Goal: Task Accomplishment & Management: Complete application form

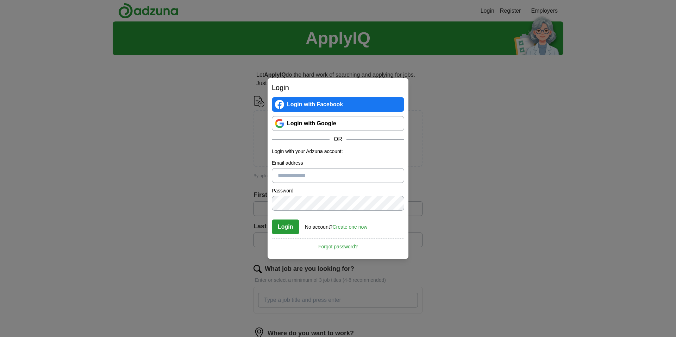
click at [312, 176] on input "Email address" at bounding box center [338, 175] width 132 height 15
type input "**********"
click at [347, 226] on link "Create one now" at bounding box center [350, 227] width 35 height 6
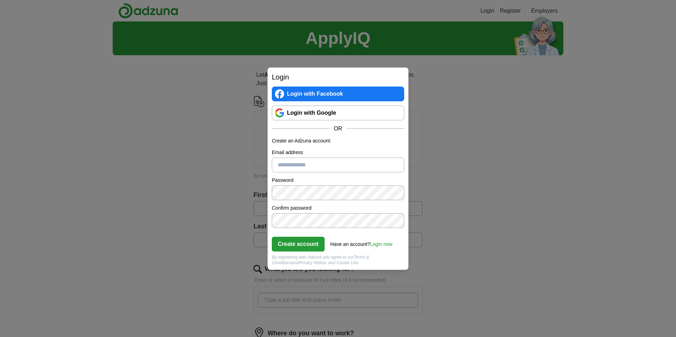
click at [318, 164] on input "Email address" at bounding box center [338, 165] width 132 height 15
type input "**********"
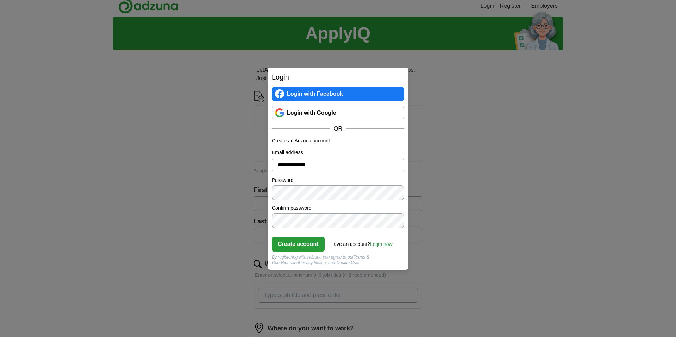
click at [300, 245] on button "Create account" at bounding box center [298, 244] width 53 height 15
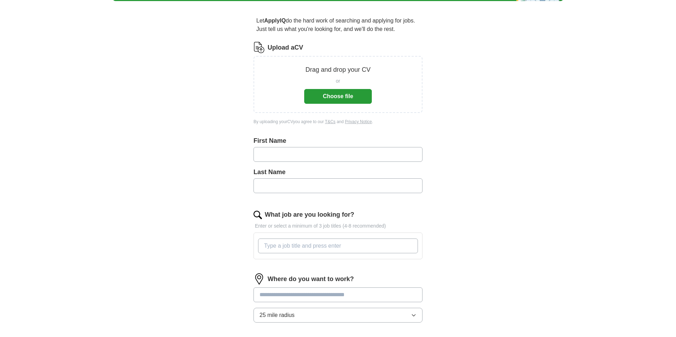
scroll to position [56, 0]
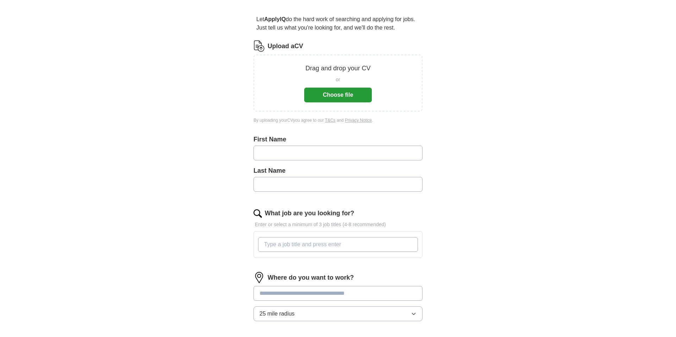
click at [318, 153] on input "text" at bounding box center [337, 153] width 169 height 15
click at [291, 151] on input "text" at bounding box center [337, 152] width 169 height 15
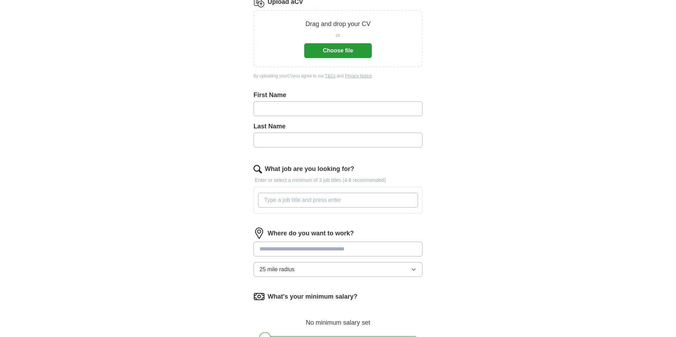
scroll to position [106, 0]
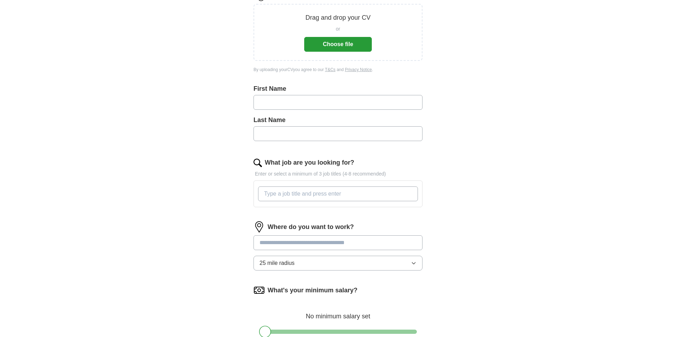
click at [275, 100] on input "text" at bounding box center [337, 102] width 169 height 15
type input "********"
type input "****"
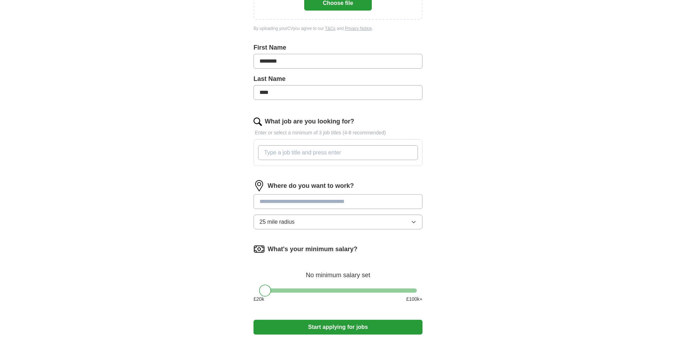
click at [342, 151] on input "What job are you looking for?" at bounding box center [338, 152] width 160 height 15
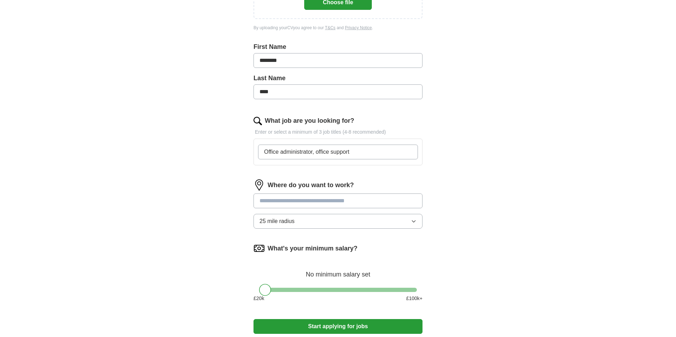
click at [360, 202] on input "text" at bounding box center [337, 201] width 169 height 15
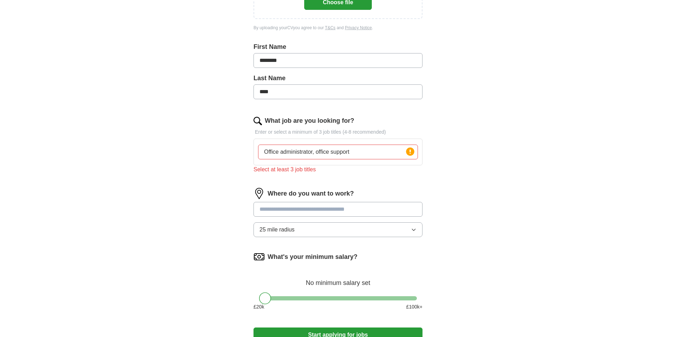
scroll to position [149, 0]
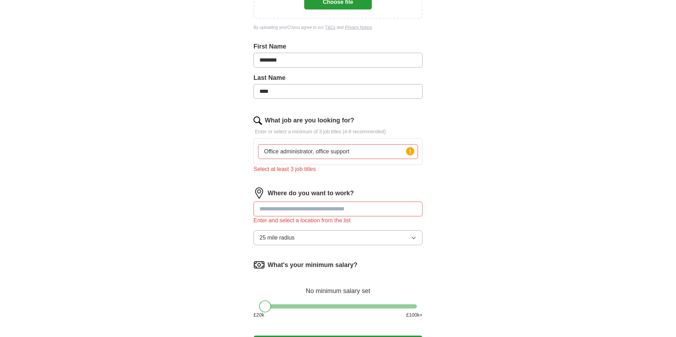
click at [356, 150] on input "Office administrator, office support" at bounding box center [338, 151] width 160 height 15
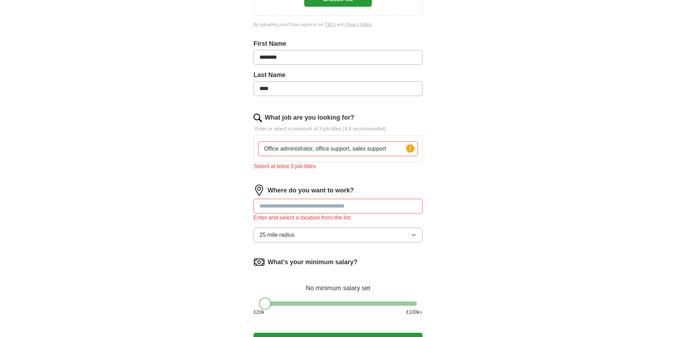
drag, startPoint x: 354, startPoint y: 150, endPoint x: 359, endPoint y: 150, distance: 5.3
click at [354, 150] on input "Office administrator, office support, sales support" at bounding box center [338, 149] width 160 height 15
type input "Office administrator, office support, Office sales support"
click at [296, 206] on input "text" at bounding box center [337, 206] width 169 height 15
drag, startPoint x: 313, startPoint y: 203, endPoint x: 330, endPoint y: 214, distance: 19.9
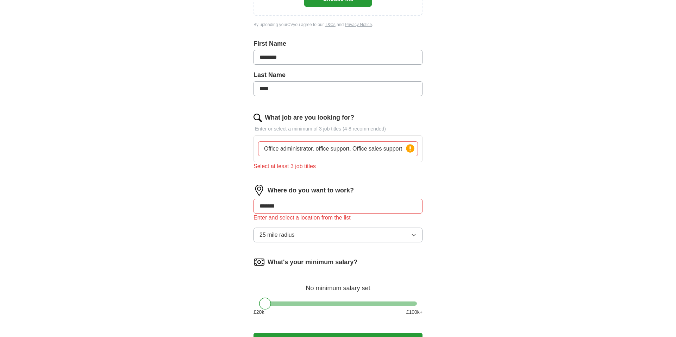
click at [313, 203] on input "*******" at bounding box center [337, 206] width 169 height 15
type input "*******"
click at [415, 236] on icon "button" at bounding box center [414, 235] width 6 height 6
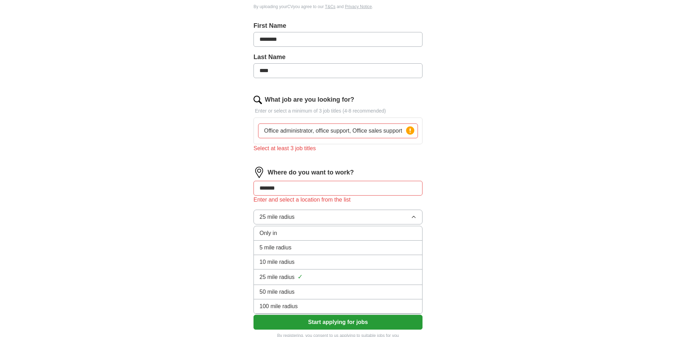
scroll to position [171, 0]
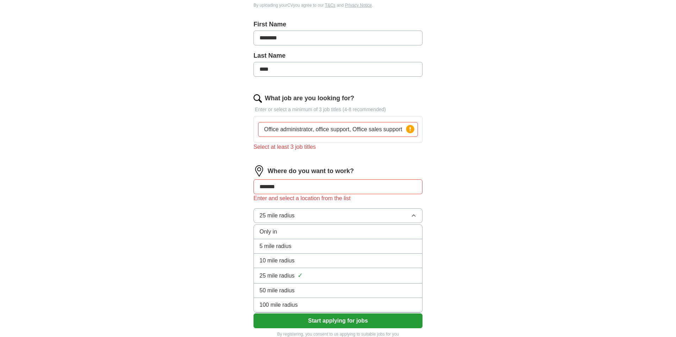
click at [323, 247] on div "5 mile radius" at bounding box center [337, 246] width 157 height 8
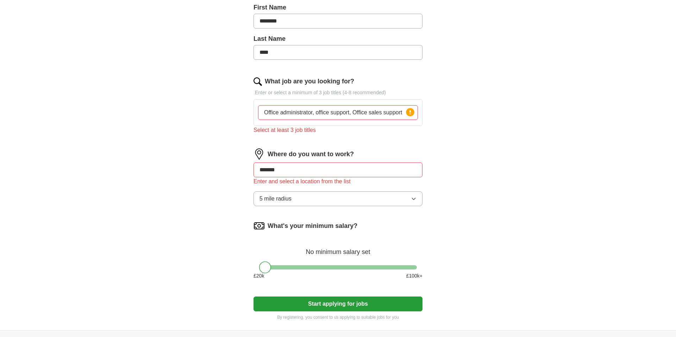
scroll to position [188, 0]
click at [287, 170] on input "*******" at bounding box center [337, 169] width 169 height 15
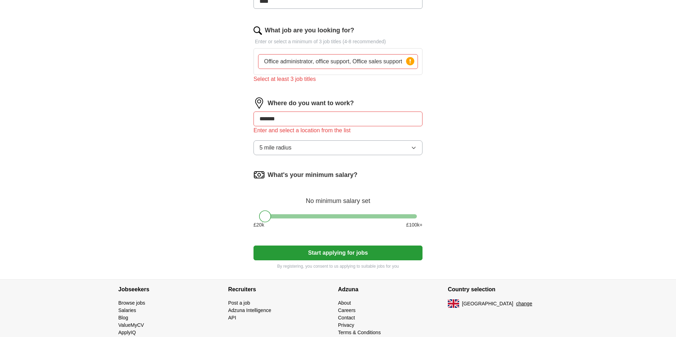
scroll to position [247, 0]
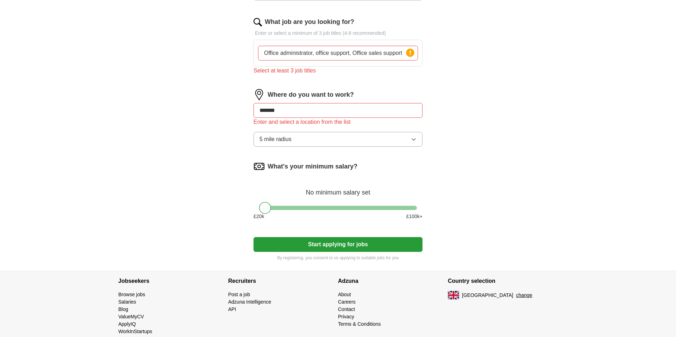
click at [328, 244] on button "Start applying for jobs" at bounding box center [337, 244] width 169 height 15
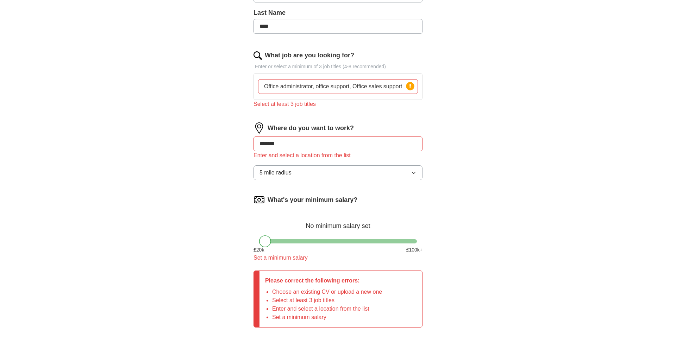
scroll to position [213, 0]
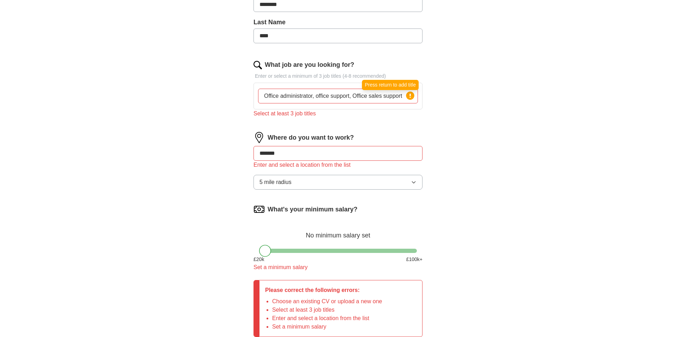
click at [410, 95] on icon at bounding box center [409, 96] width 1 height 4
click at [410, 96] on icon at bounding box center [410, 96] width 10 height 10
click at [404, 95] on input "Office administrator, office support, Office sales support" at bounding box center [338, 96] width 160 height 15
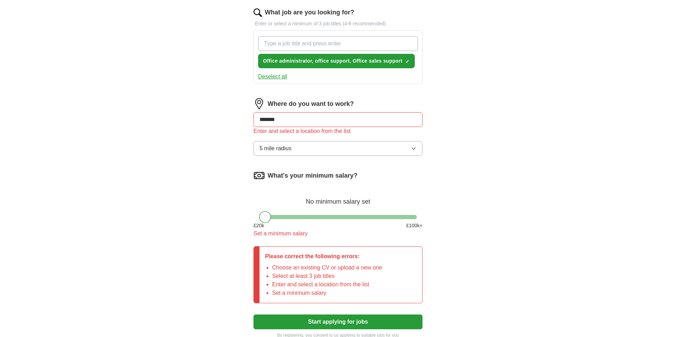
scroll to position [266, 0]
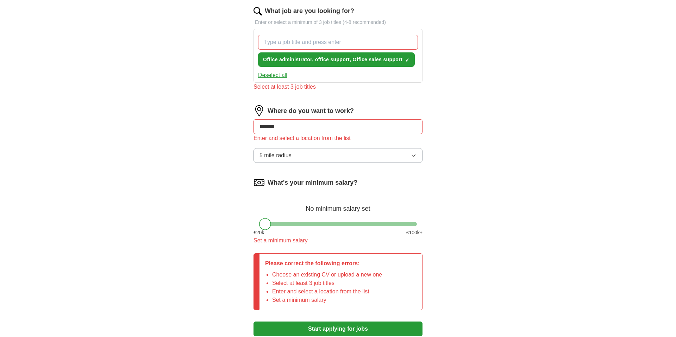
click at [326, 117] on div "Where do you want to work? ******* Enter and select a location from the list 5 …" at bounding box center [337, 136] width 169 height 63
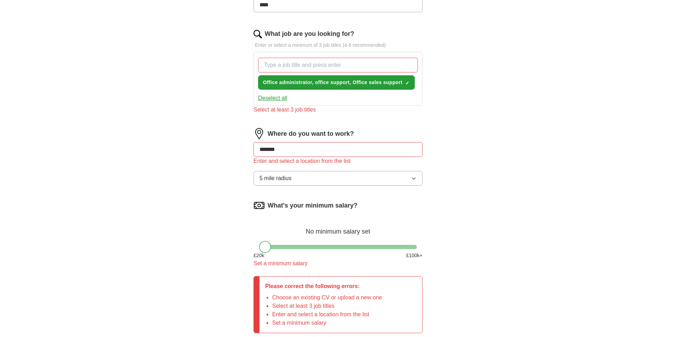
scroll to position [228, 0]
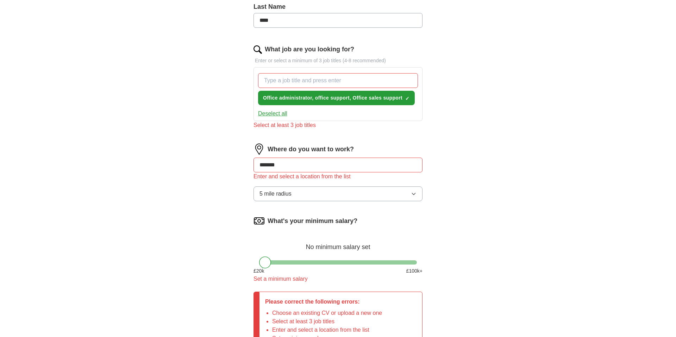
click at [284, 168] on input "*******" at bounding box center [337, 165] width 169 height 15
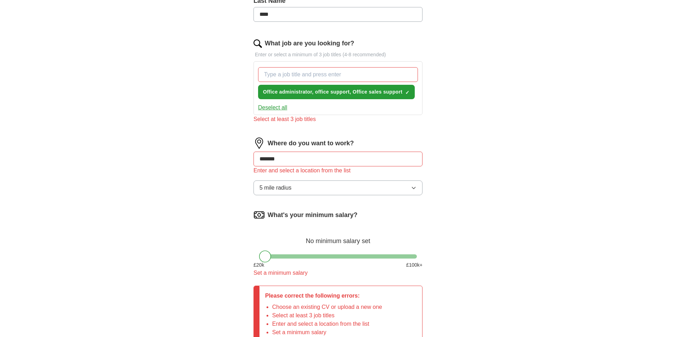
scroll to position [235, 0]
click at [290, 158] on input "*******" at bounding box center [337, 158] width 169 height 15
type input "*"
type input "****"
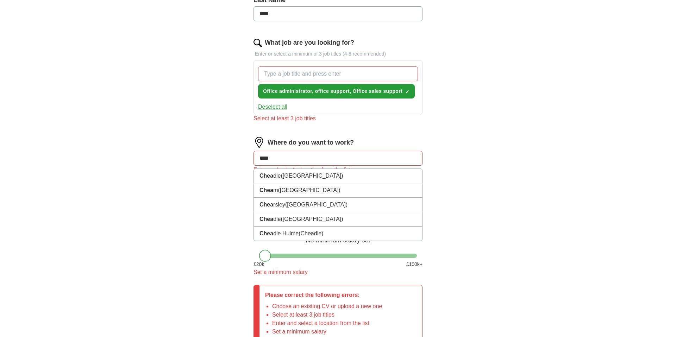
scroll to position [236, 0]
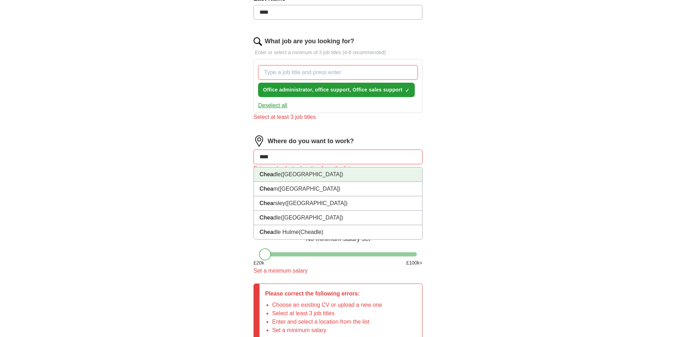
click at [299, 174] on span "([GEOGRAPHIC_DATA])" at bounding box center [312, 174] width 62 height 6
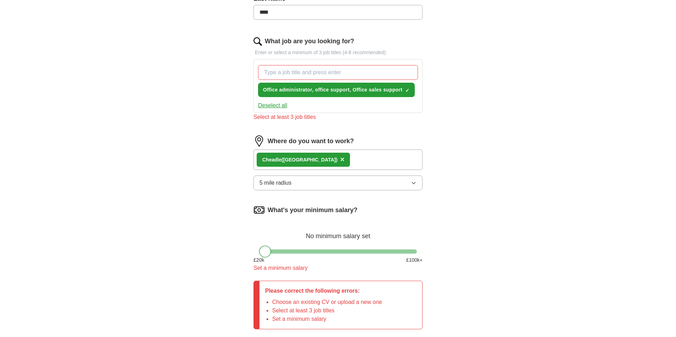
click at [354, 72] on input "What job are you looking for?" at bounding box center [338, 72] width 160 height 15
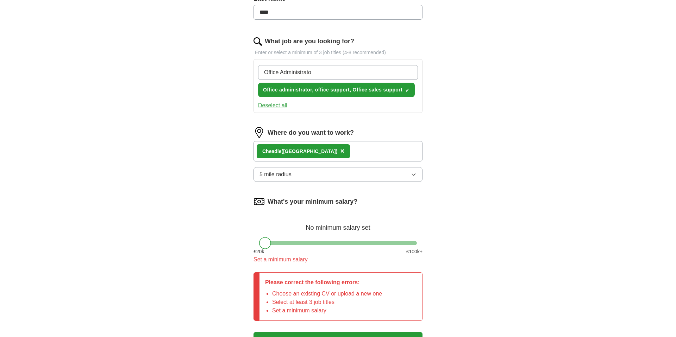
type input "Office Administrator"
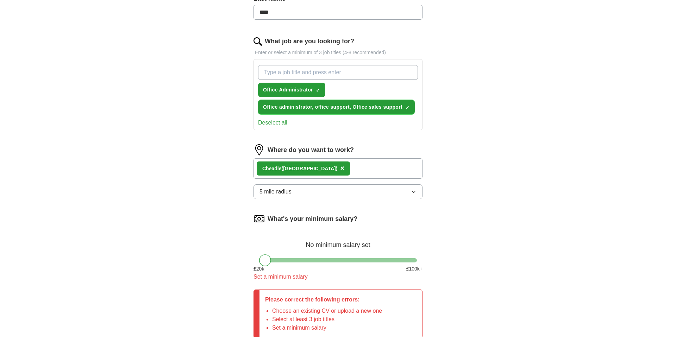
click at [0, 0] on span "×" at bounding box center [0, 0] width 0 height 0
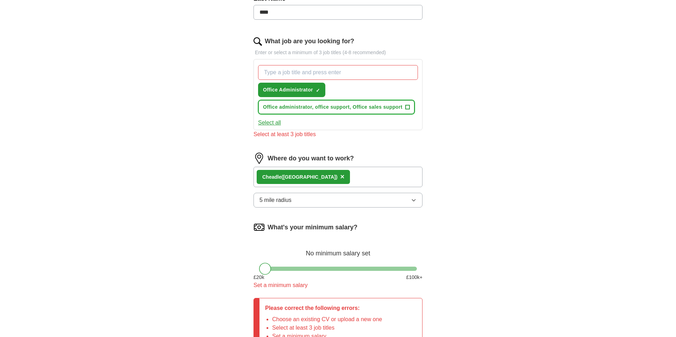
click at [266, 105] on span "Office administrator, office support, Office sales support" at bounding box center [332, 106] width 139 height 7
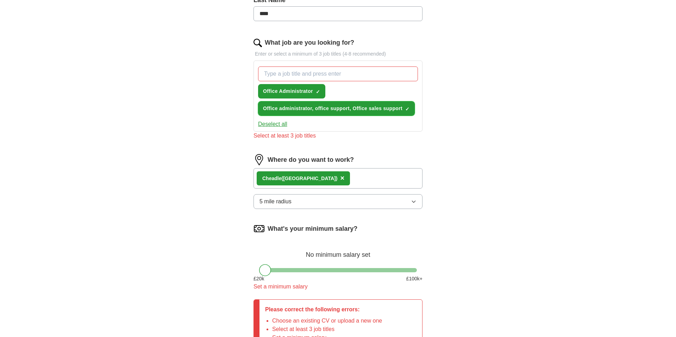
scroll to position [236, 0]
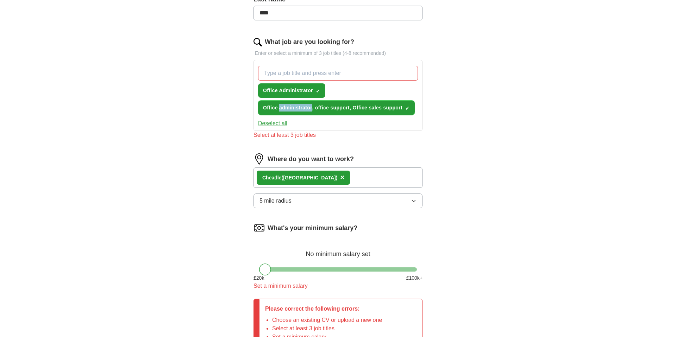
click at [0, 0] on span "×" at bounding box center [0, 0] width 0 height 0
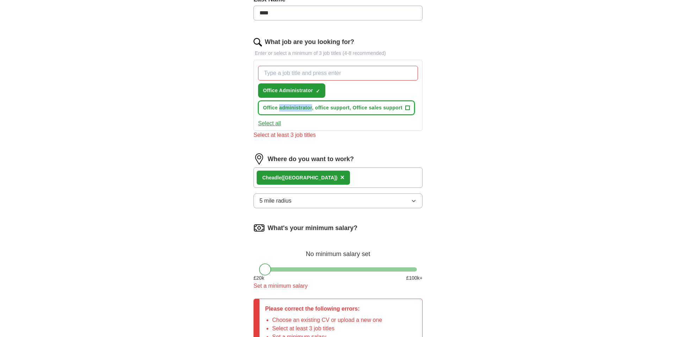
click at [407, 107] on span "+" at bounding box center [408, 108] width 4 height 6
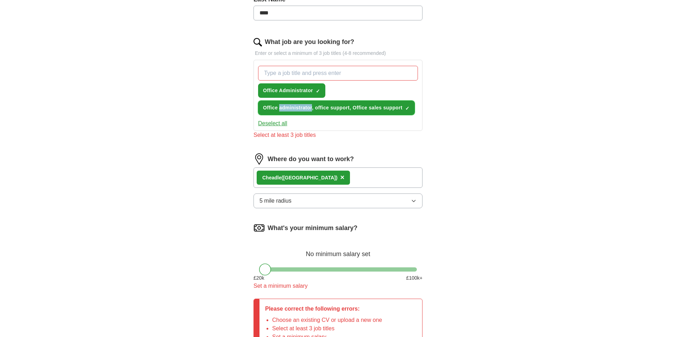
drag, startPoint x: 395, startPoint y: 107, endPoint x: 357, endPoint y: 107, distance: 37.7
click at [353, 107] on button "Office administrator, office support, Office sales support ✓ ×" at bounding box center [336, 108] width 157 height 14
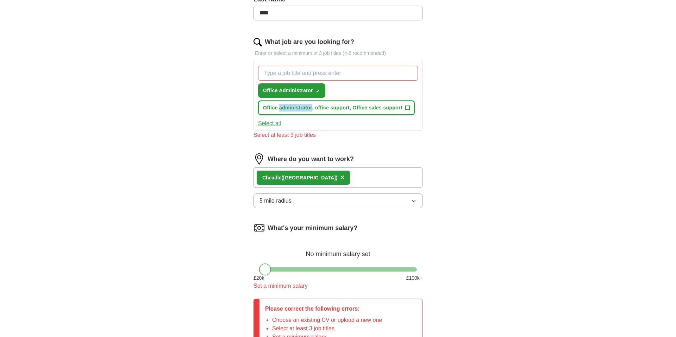
click at [324, 106] on span "Office administrator, office support, Office sales support" at bounding box center [332, 107] width 139 height 7
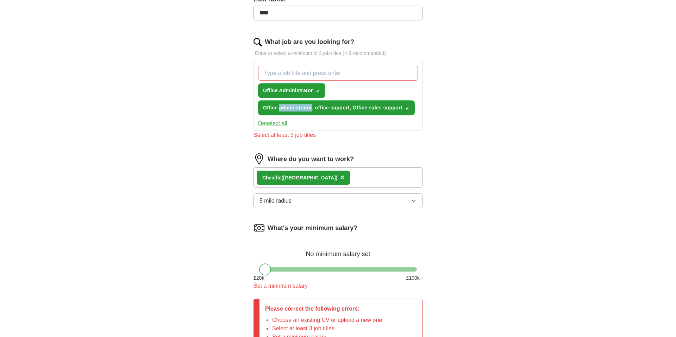
click at [282, 106] on span "Office administrator, office support, Office sales support" at bounding box center [332, 107] width 139 height 7
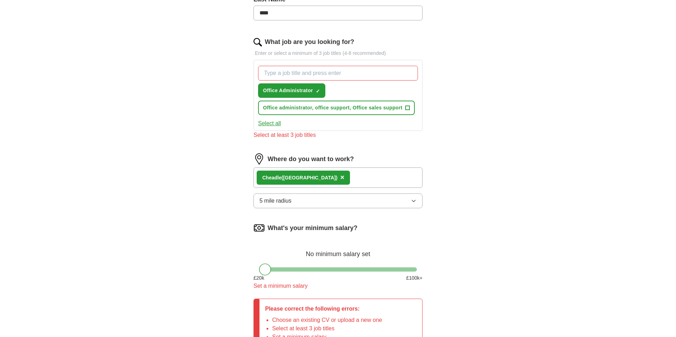
click at [339, 86] on div "Office Administrator ✓ × Office administrator, office support, Office sales sup…" at bounding box center [338, 90] width 163 height 55
click at [408, 108] on span "+" at bounding box center [408, 108] width 4 height 6
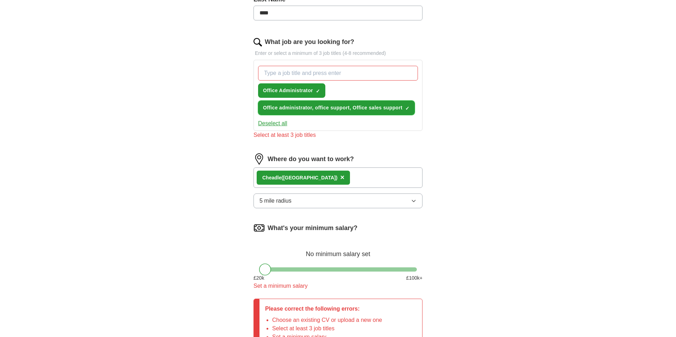
click at [0, 0] on span "×" at bounding box center [0, 0] width 0 height 0
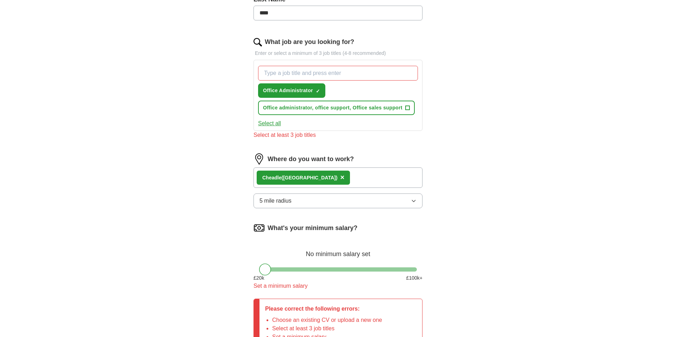
click at [323, 71] on input "What job are you looking for?" at bounding box center [338, 73] width 160 height 15
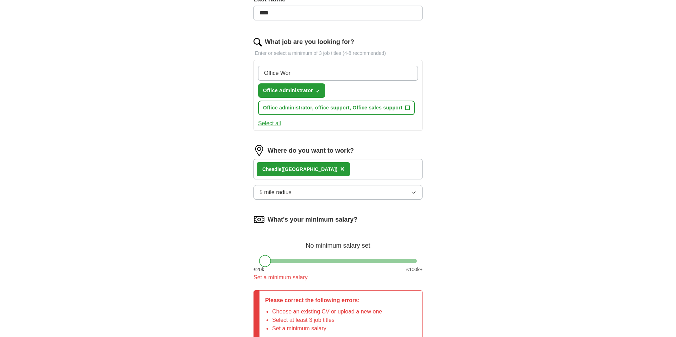
type input "Office Work"
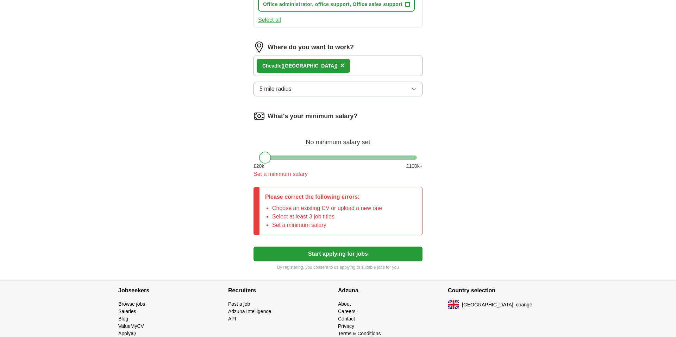
scroll to position [361, 0]
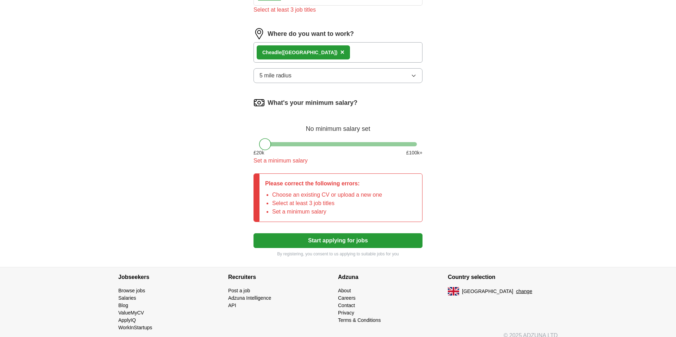
click at [331, 240] on button "Start applying for jobs" at bounding box center [337, 240] width 169 height 15
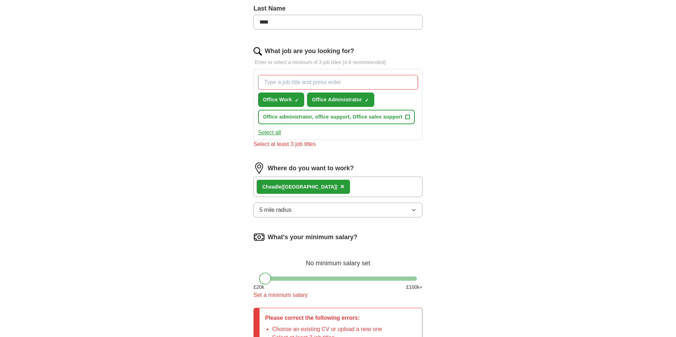
scroll to position [226, 0]
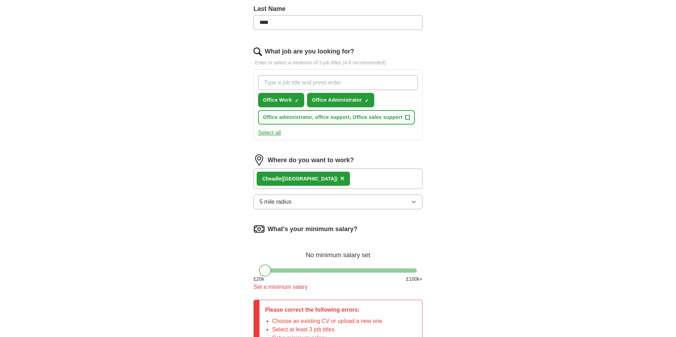
click at [345, 83] on input "What job are you looking for?" at bounding box center [338, 82] width 160 height 15
type input "Etate Agent"
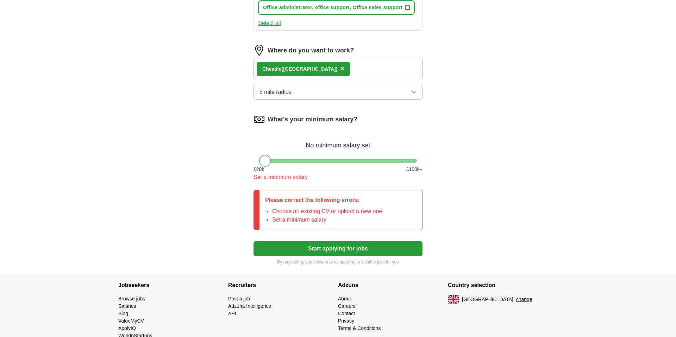
scroll to position [370, 0]
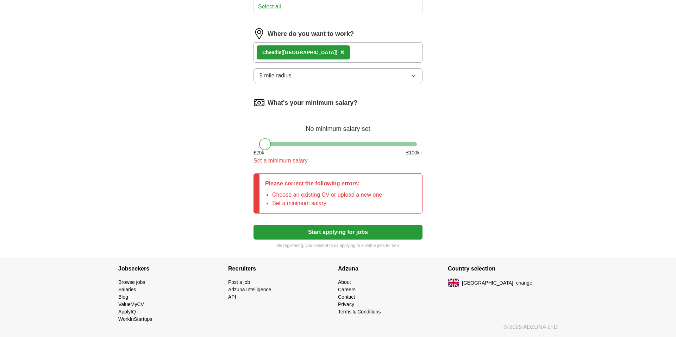
click at [265, 143] on div at bounding box center [265, 144] width 12 height 12
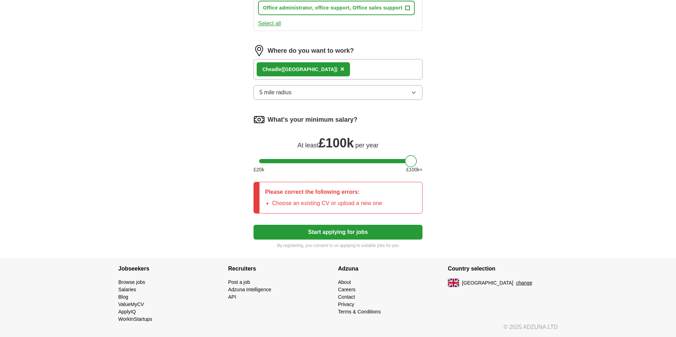
click at [415, 146] on div "What's your minimum salary? At least £ 100k per year £ 20 k £ 100 k+" at bounding box center [337, 146] width 169 height 65
drag, startPoint x: 407, startPoint y: 159, endPoint x: 257, endPoint y: 157, distance: 150.3
click at [257, 157] on div "What's your minimum salary? At least £ 20k per year £ 20 k £ 100 k+" at bounding box center [337, 146] width 169 height 65
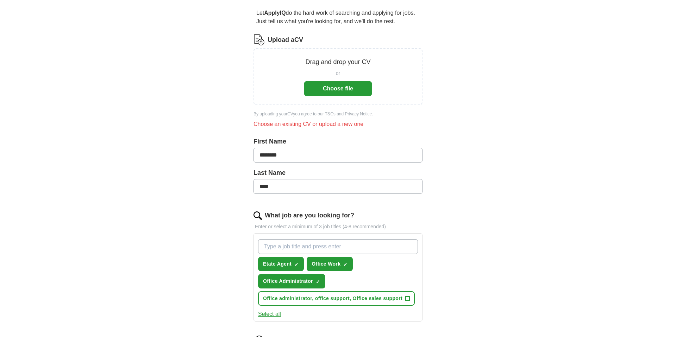
scroll to position [58, 0]
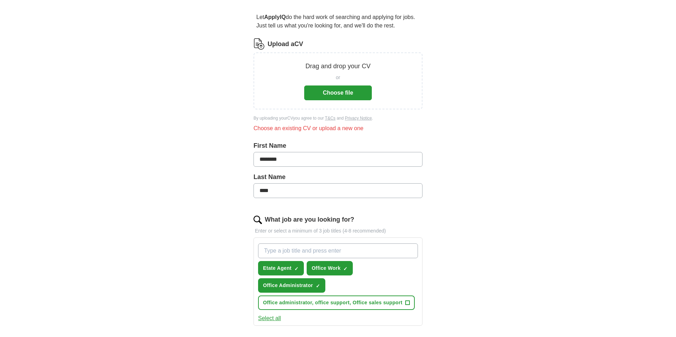
click at [337, 94] on button "Choose file" at bounding box center [338, 93] width 68 height 15
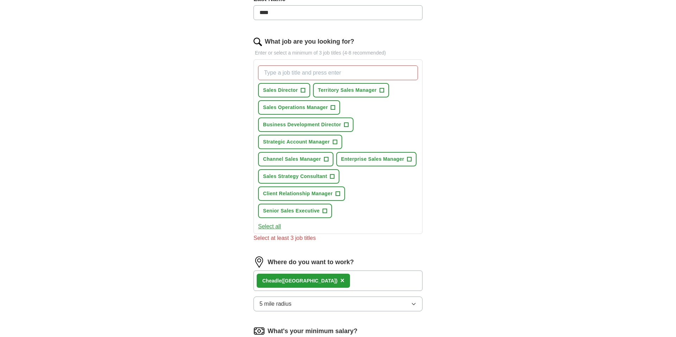
scroll to position [200, 0]
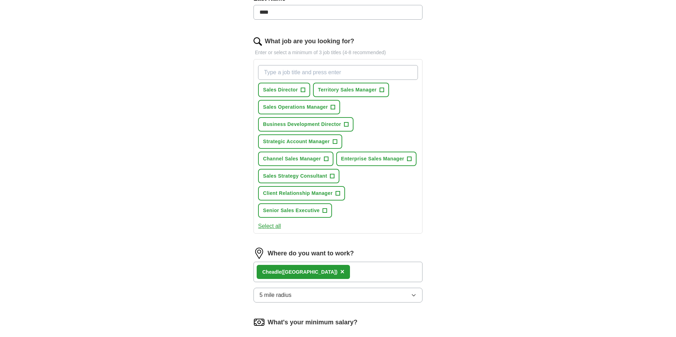
click at [307, 71] on input "What job are you looking for?" at bounding box center [338, 72] width 160 height 15
type input "O"
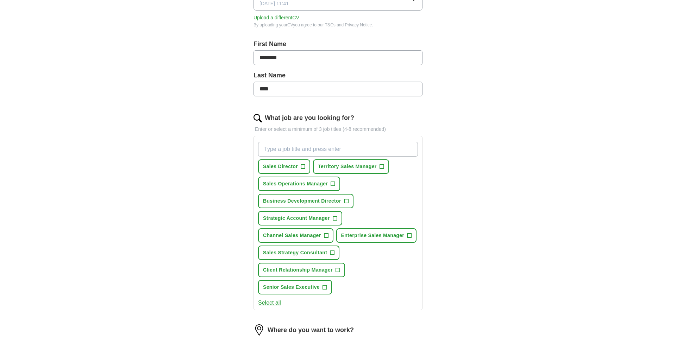
scroll to position [125, 0]
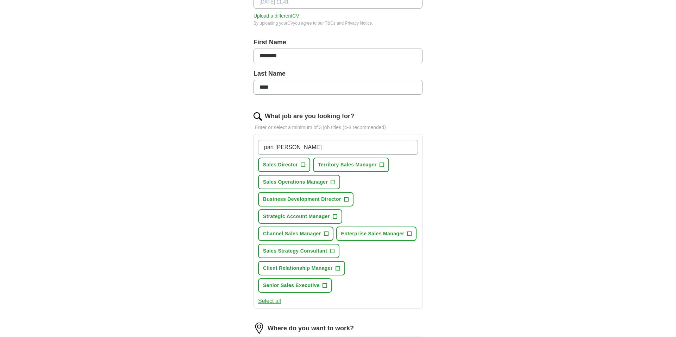
type input "part time"
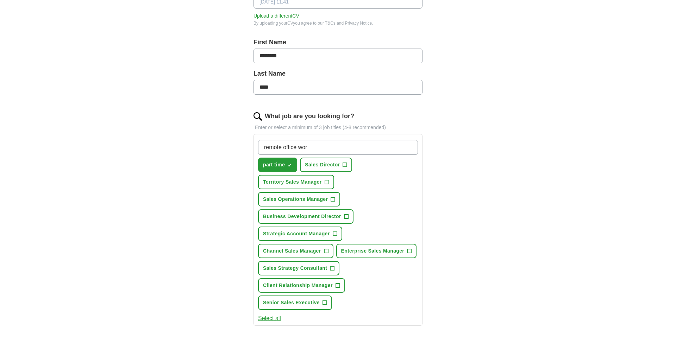
type input "remote office work"
type input "Sales Advisorty"
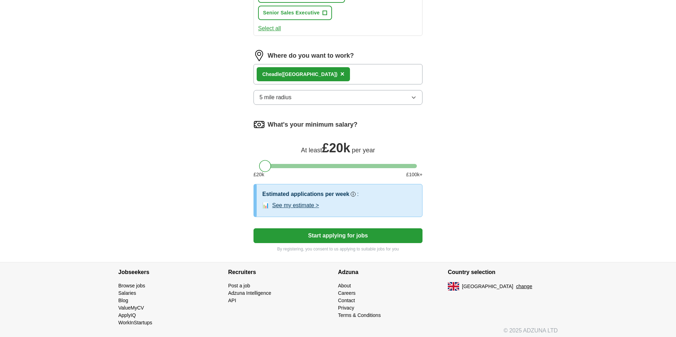
scroll to position [436, 0]
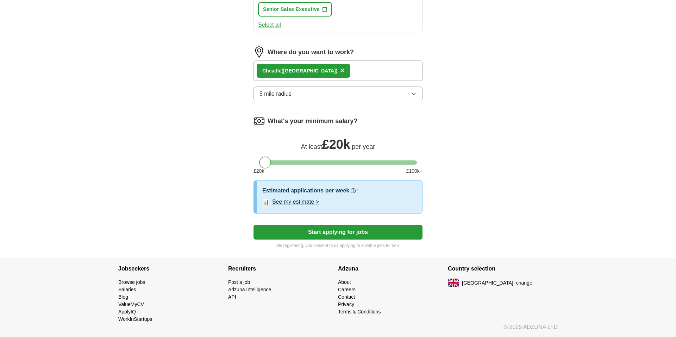
click at [339, 231] on button "Start applying for jobs" at bounding box center [337, 232] width 169 height 15
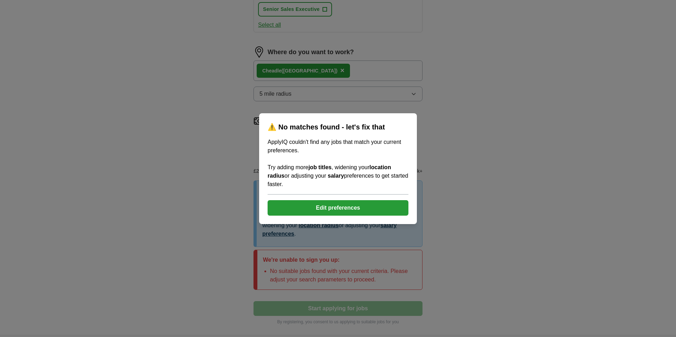
click at [337, 206] on button "Edit preferences" at bounding box center [338, 207] width 141 height 15
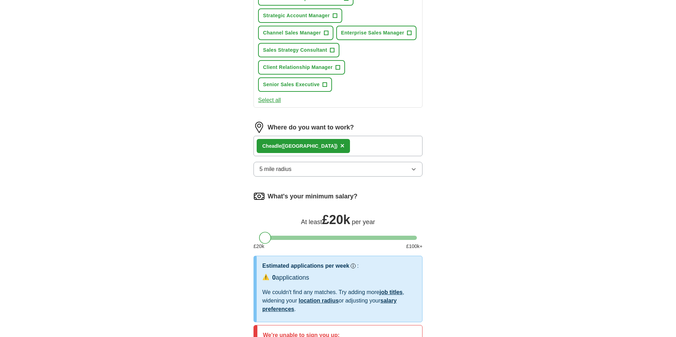
scroll to position [363, 0]
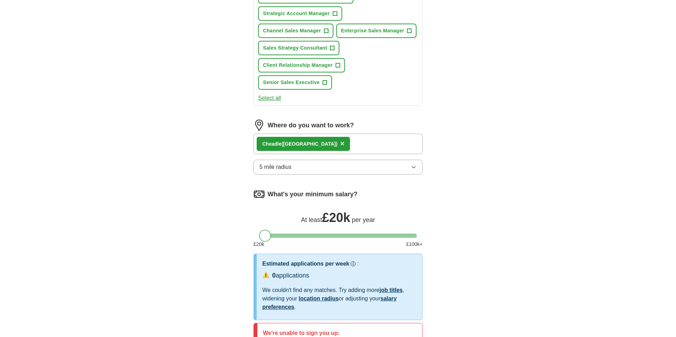
click at [412, 167] on icon "button" at bounding box center [414, 167] width 6 height 6
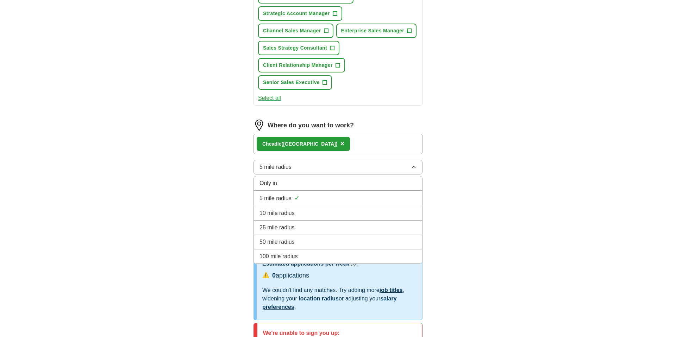
click at [382, 230] on div "25 mile radius" at bounding box center [337, 228] width 157 height 8
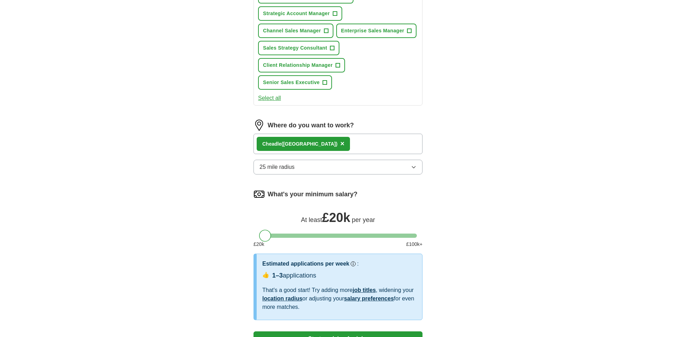
scroll to position [469, 0]
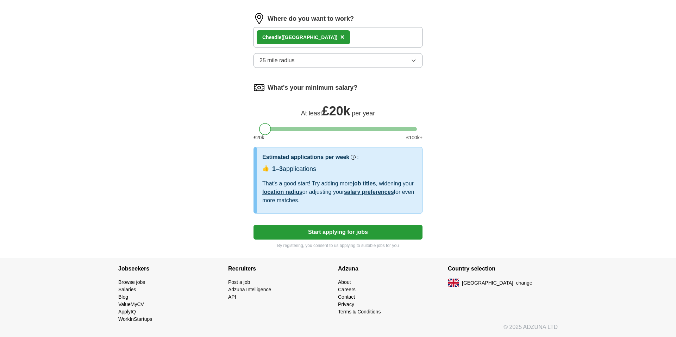
click at [329, 231] on button "Start applying for jobs" at bounding box center [337, 232] width 169 height 15
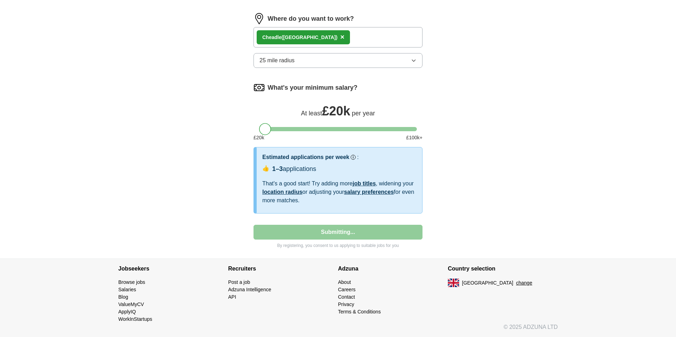
select select "**"
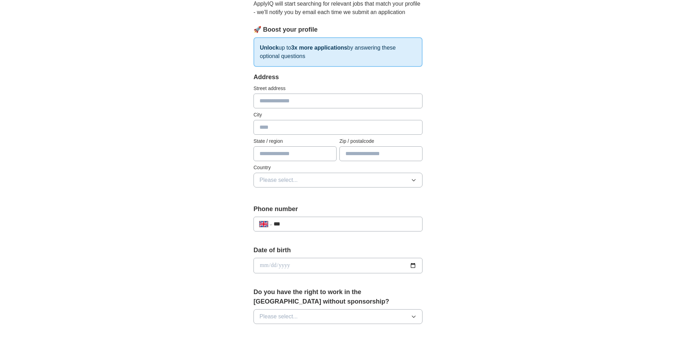
scroll to position [76, 0]
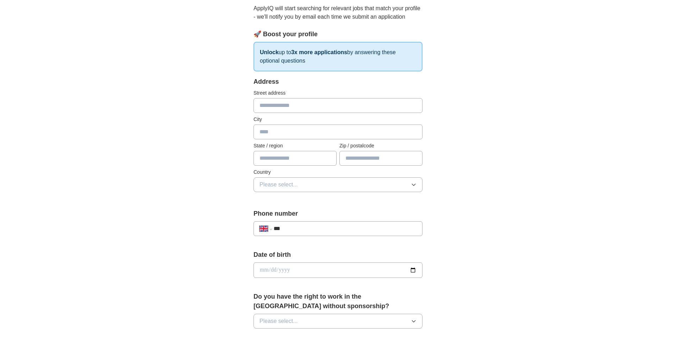
click at [303, 103] on input "text" at bounding box center [337, 105] width 169 height 15
click at [481, 123] on div "**********" at bounding box center [338, 262] width 451 height 632
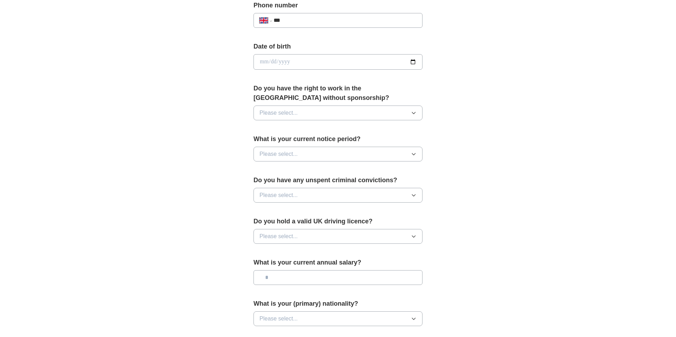
scroll to position [285, 0]
click at [403, 114] on button "Please select..." at bounding box center [337, 112] width 169 height 15
click at [315, 127] on div "Yes" at bounding box center [337, 129] width 157 height 8
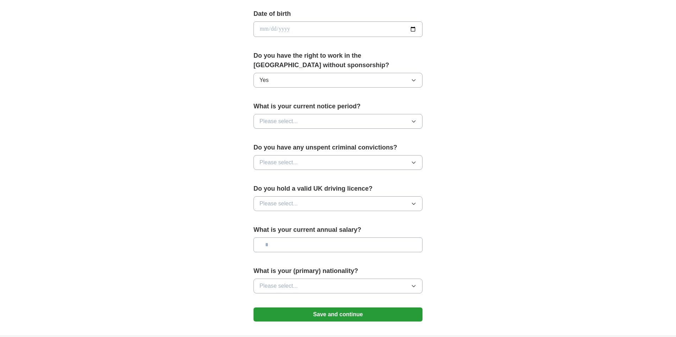
scroll to position [327, 0]
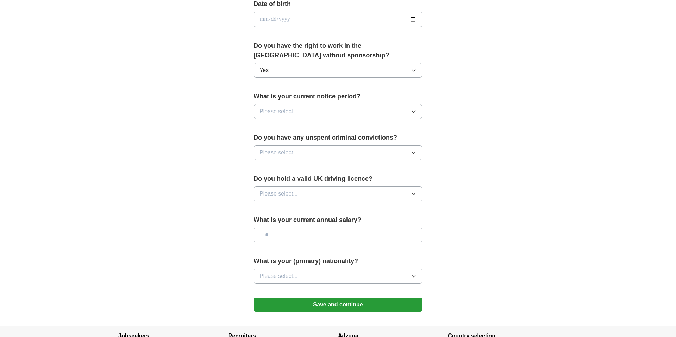
click at [353, 111] on button "Please select..." at bounding box center [337, 111] width 169 height 15
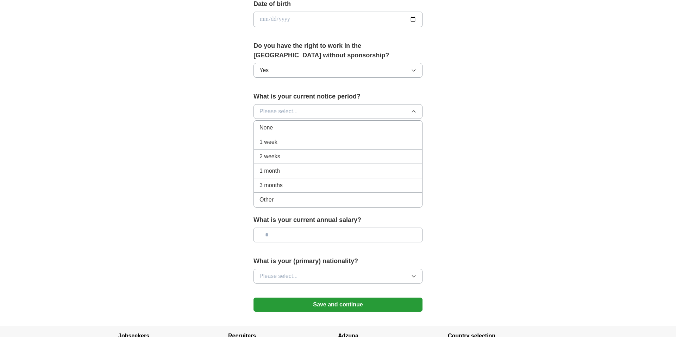
click at [333, 126] on div "None" at bounding box center [337, 128] width 157 height 8
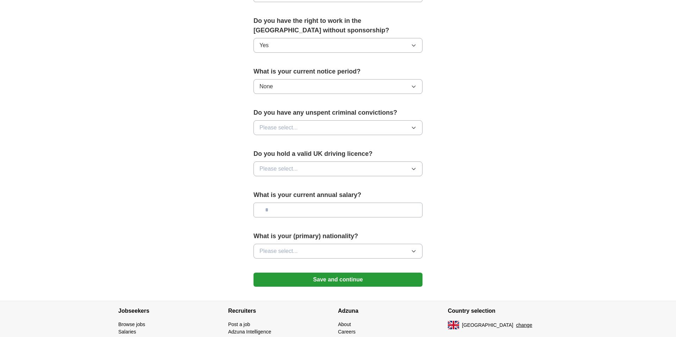
click at [368, 127] on button "Please select..." at bounding box center [337, 127] width 169 height 15
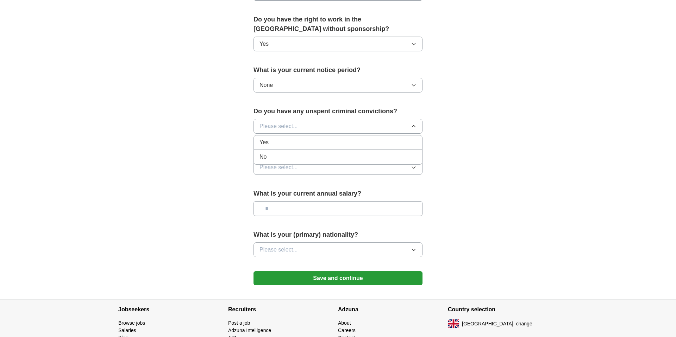
click at [356, 158] on div "No" at bounding box center [337, 157] width 157 height 8
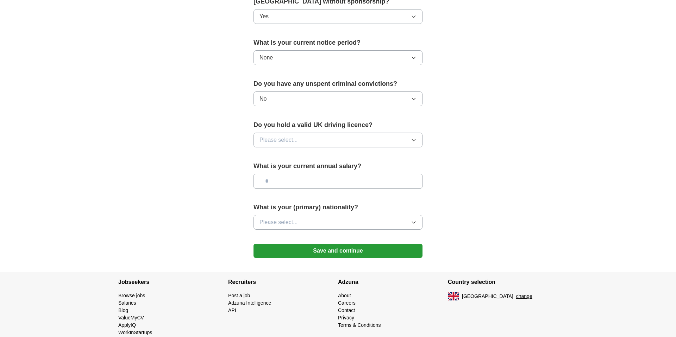
scroll to position [383, 0]
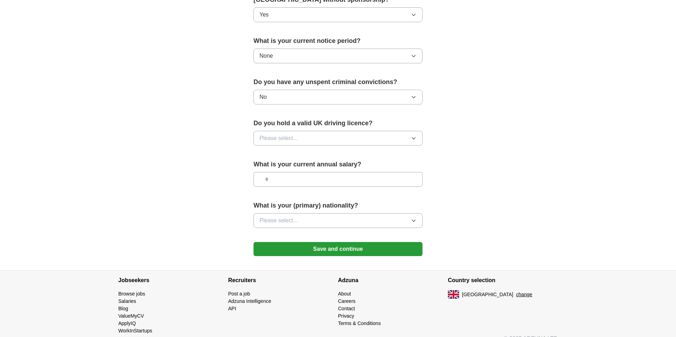
click at [352, 133] on button "Please select..." at bounding box center [337, 138] width 169 height 15
drag, startPoint x: 334, startPoint y: 157, endPoint x: 370, endPoint y: 151, distance: 37.0
click at [334, 157] on div "Yes" at bounding box center [337, 154] width 157 height 8
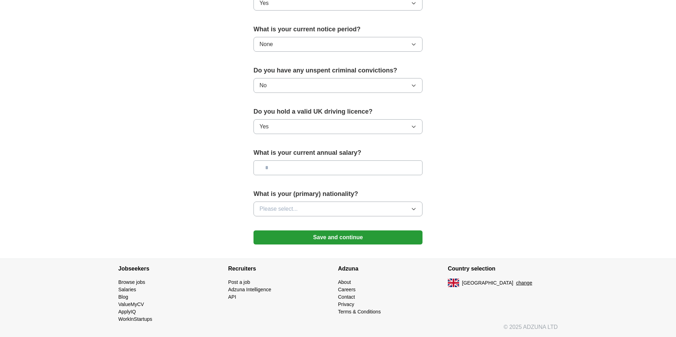
click at [356, 167] on input "text" at bounding box center [337, 168] width 169 height 15
click at [377, 204] on button "Please select..." at bounding box center [337, 209] width 169 height 15
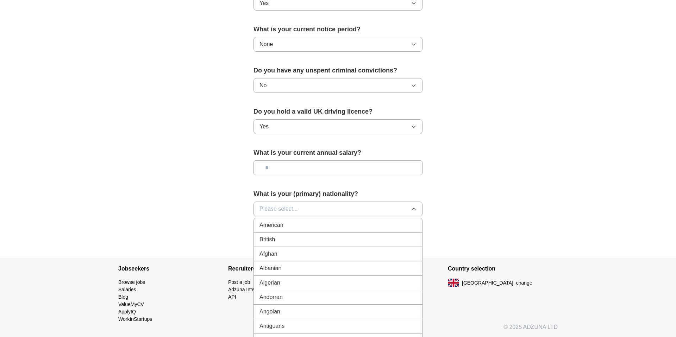
click at [309, 236] on div "British" at bounding box center [337, 240] width 157 height 8
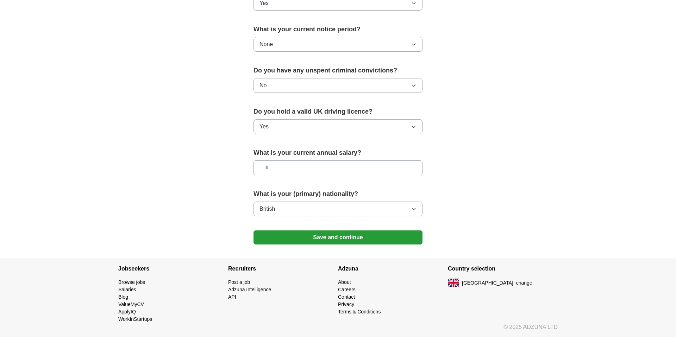
click at [346, 237] on button "Save and continue" at bounding box center [337, 238] width 169 height 14
